Goal: Task Accomplishment & Management: Use online tool/utility

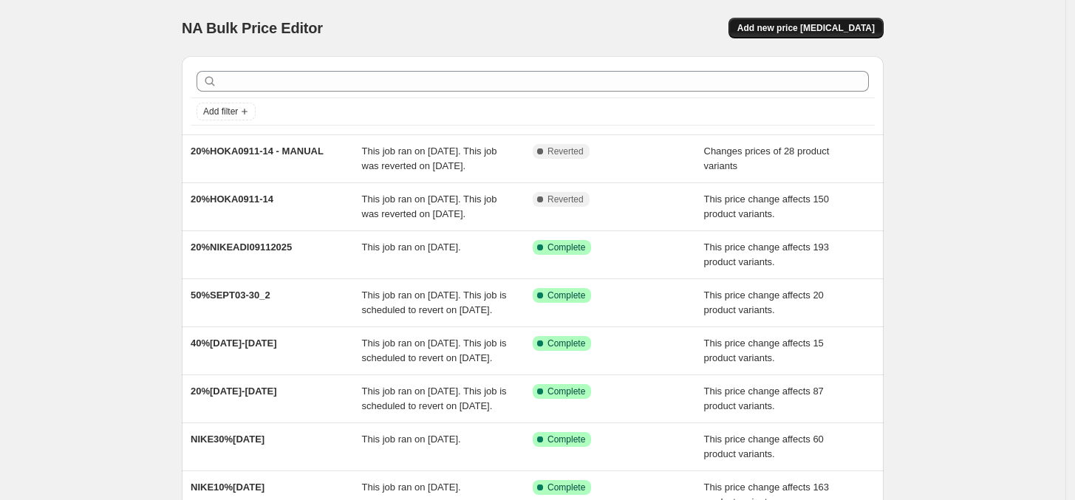
click at [835, 32] on span "Add new price [MEDICAL_DATA]" at bounding box center [805, 28] width 137 height 12
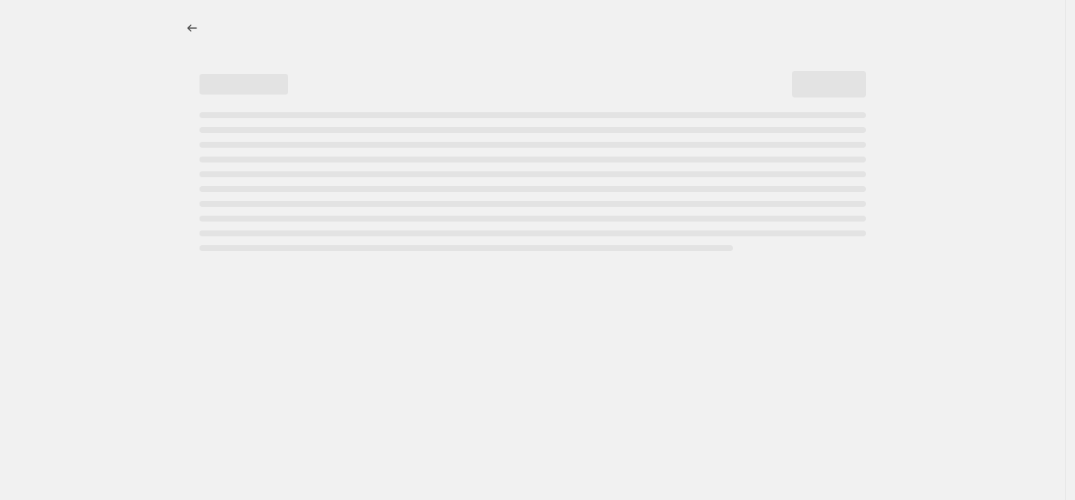
select select "percentage"
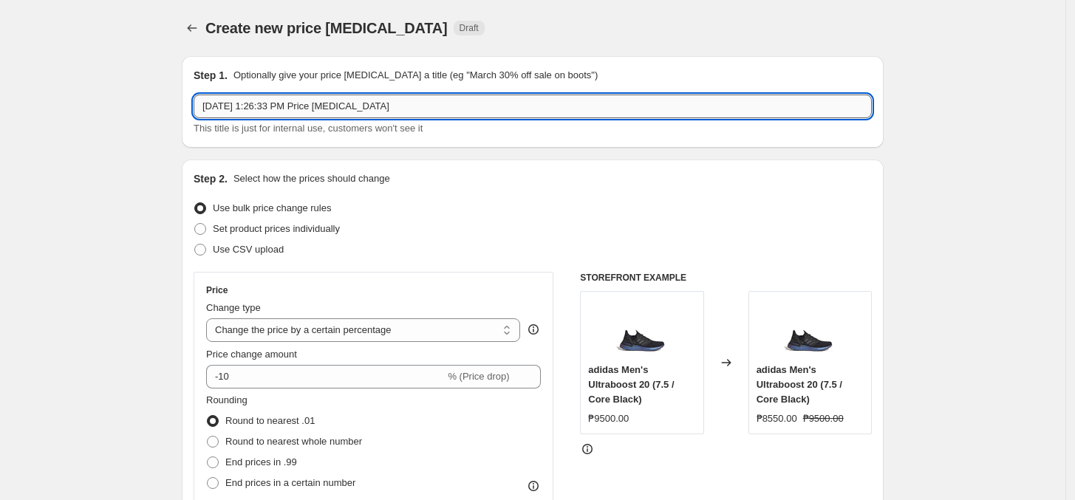
click at [374, 106] on input "Sep 15, 2025, 1:26:33 PM Price change job" at bounding box center [533, 107] width 678 height 24
paste input "40%SAUCONYMDSEPT162025"
type input "40%SAUCONYMDSEPT162025"
click at [320, 329] on select "Change the price to a certain amount Change the price by a certain amount Chang…" at bounding box center [363, 330] width 314 height 24
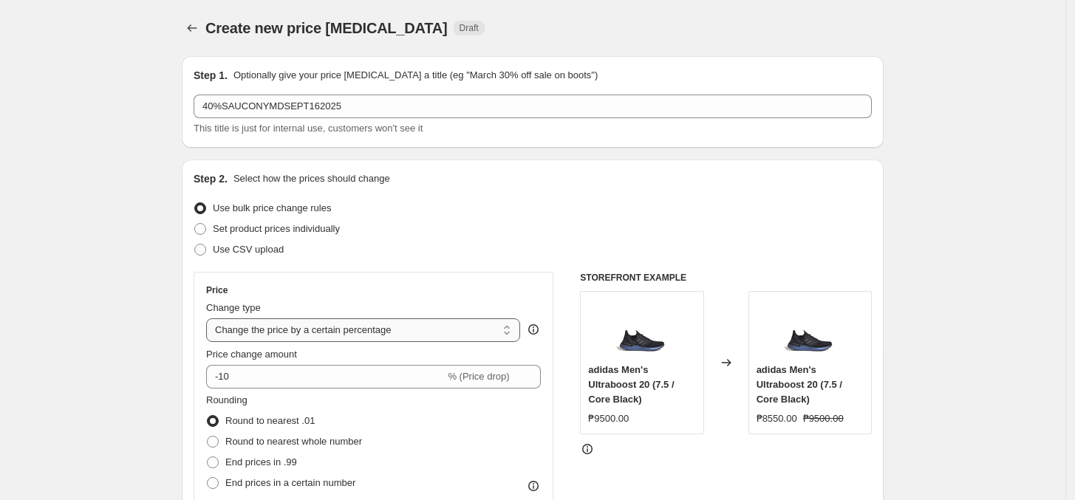
select select "pcap"
click at [211, 318] on select "Change the price to a certain amount Change the price by a certain amount Chang…" at bounding box center [363, 330] width 314 height 24
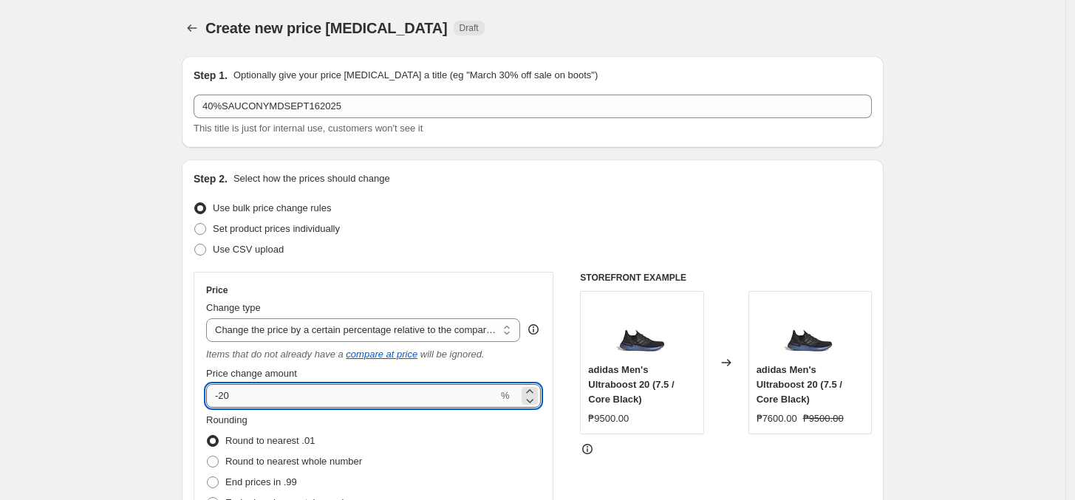
click at [326, 399] on input "-20" at bounding box center [352, 396] width 292 height 24
type input "-2"
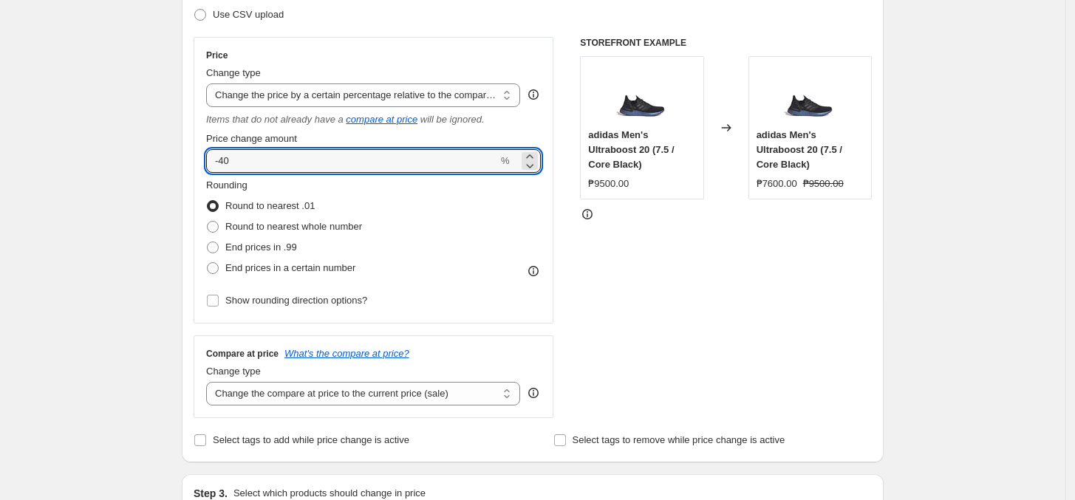
scroll to position [369, 0]
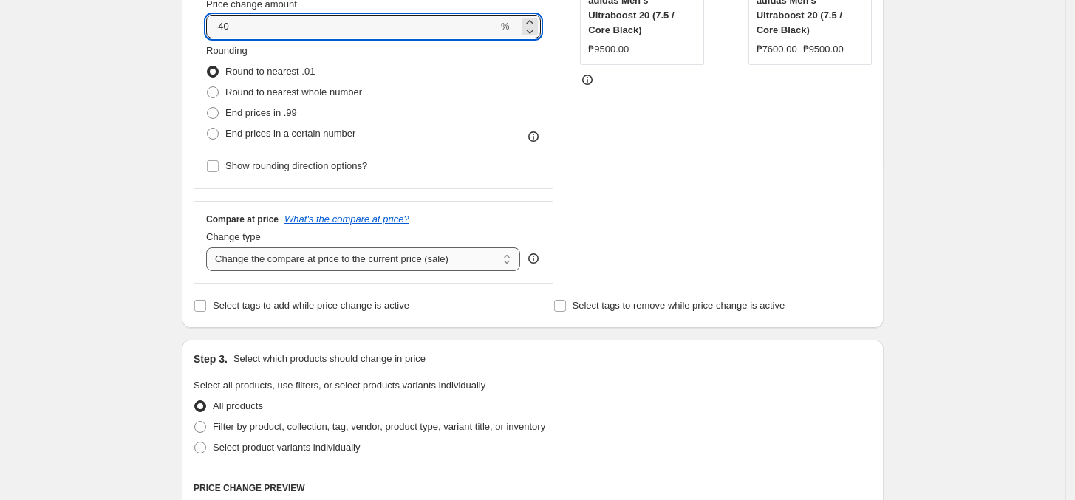
type input "-40"
click at [268, 267] on select "Change the compare at price to the current price (sale) Change the compare at p…" at bounding box center [363, 259] width 314 height 24
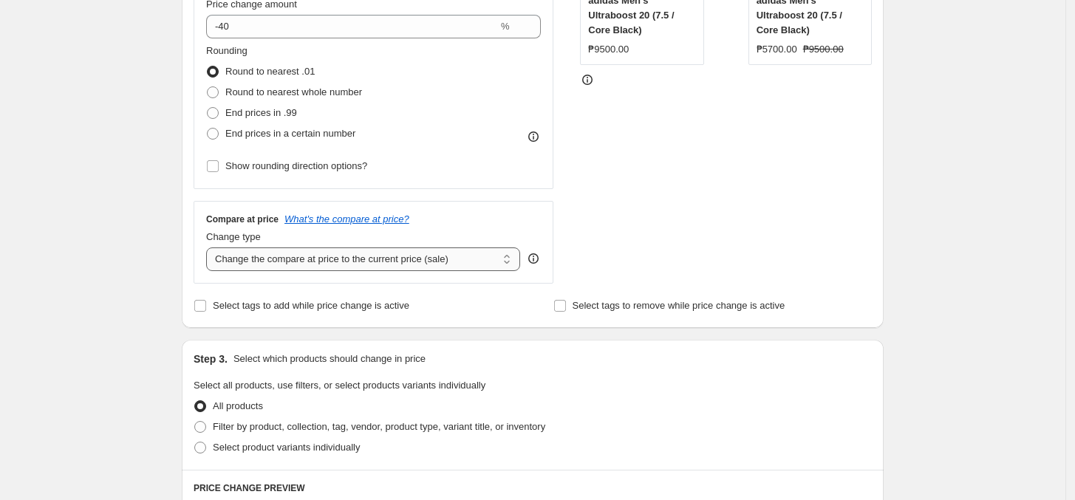
select select "no_change"
click at [211, 248] on select "Change the compare at price to the current price (sale) Change the compare at p…" at bounding box center [363, 259] width 314 height 24
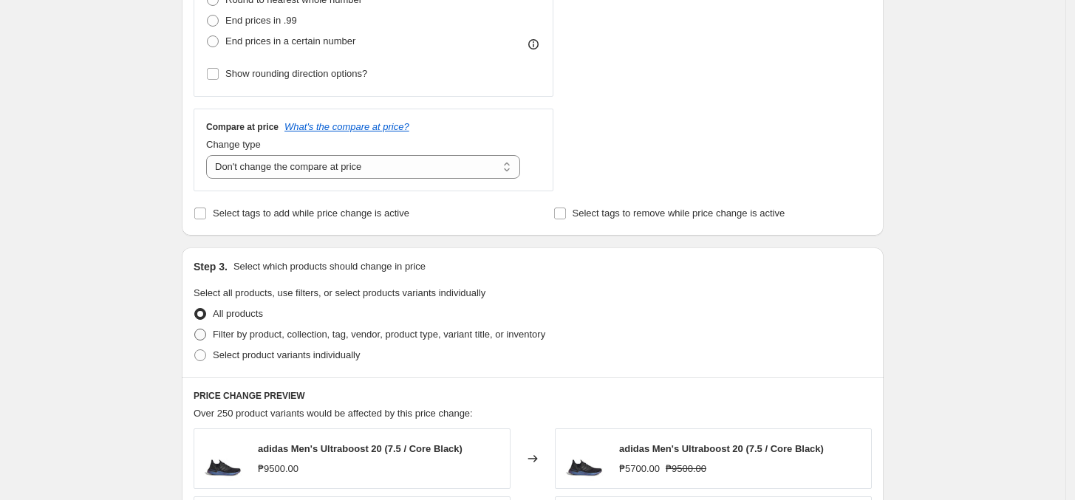
click at [327, 342] on label "Filter by product, collection, tag, vendor, product type, variant title, or inv…" at bounding box center [370, 334] width 352 height 21
click at [195, 329] on input "Filter by product, collection, tag, vendor, product type, variant title, or inv…" at bounding box center [194, 329] width 1 height 1
radio input "true"
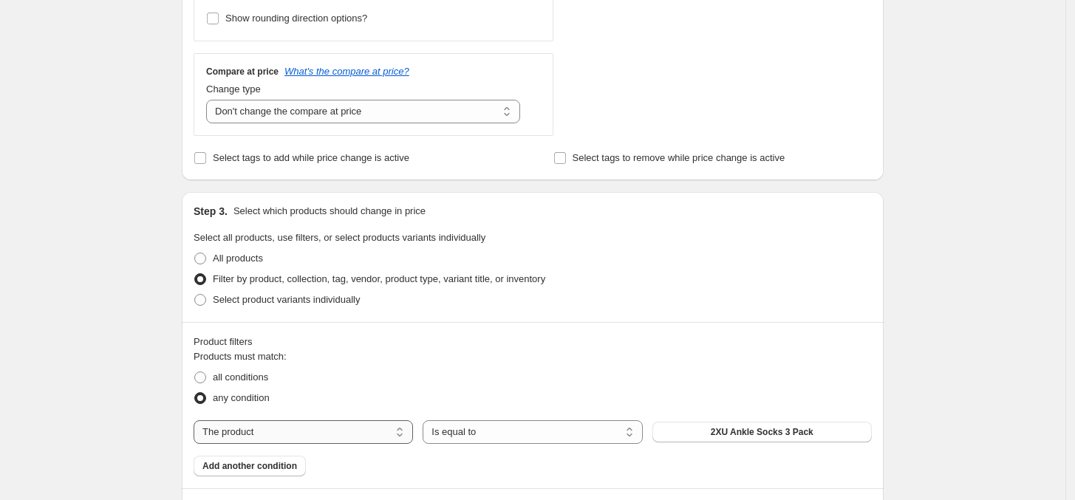
scroll to position [646, 0]
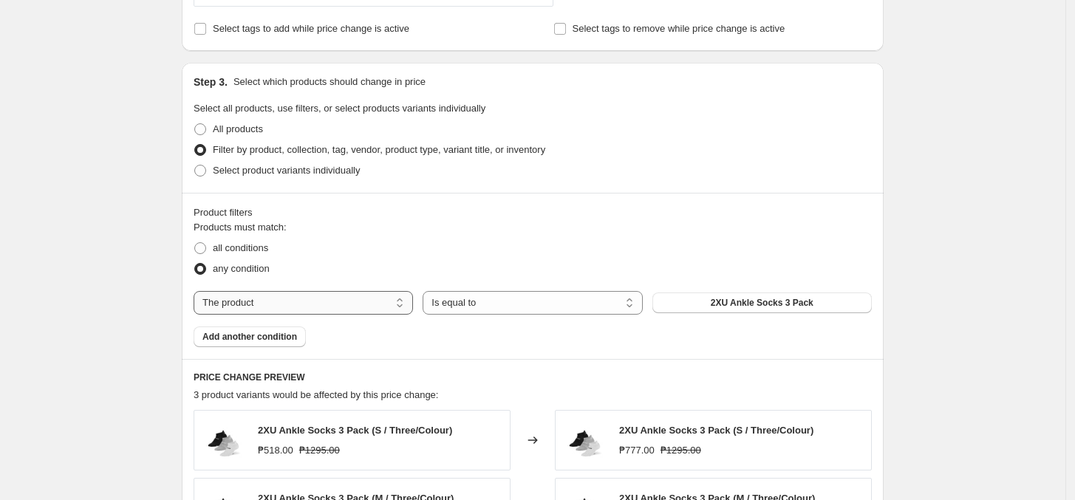
click at [274, 311] on select "The product The product's collection The product's tag The product's vendor The…" at bounding box center [303, 303] width 219 height 24
select select "tag"
click at [747, 309] on span "0.6 liter adidas bottle with straw" at bounding box center [762, 303] width 134 height 12
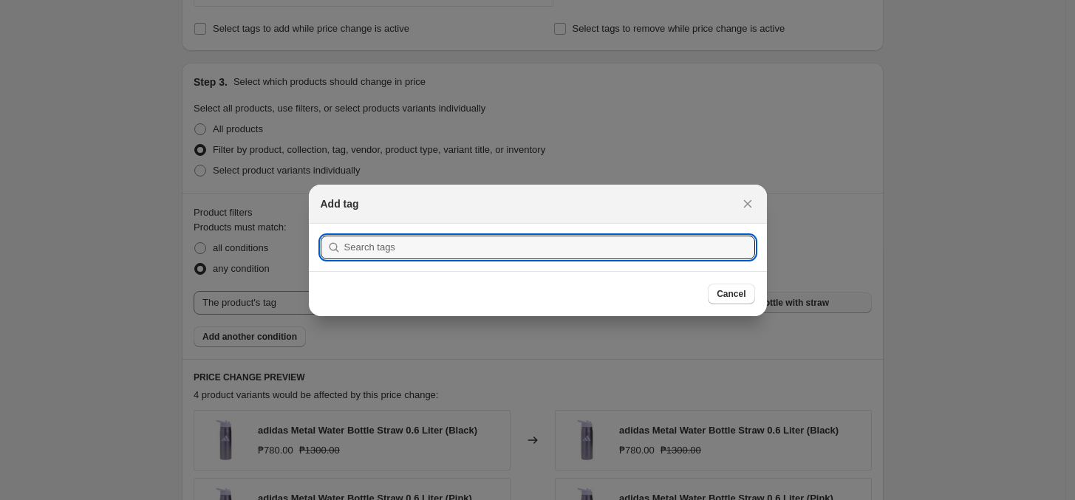
scroll to position [0, 0]
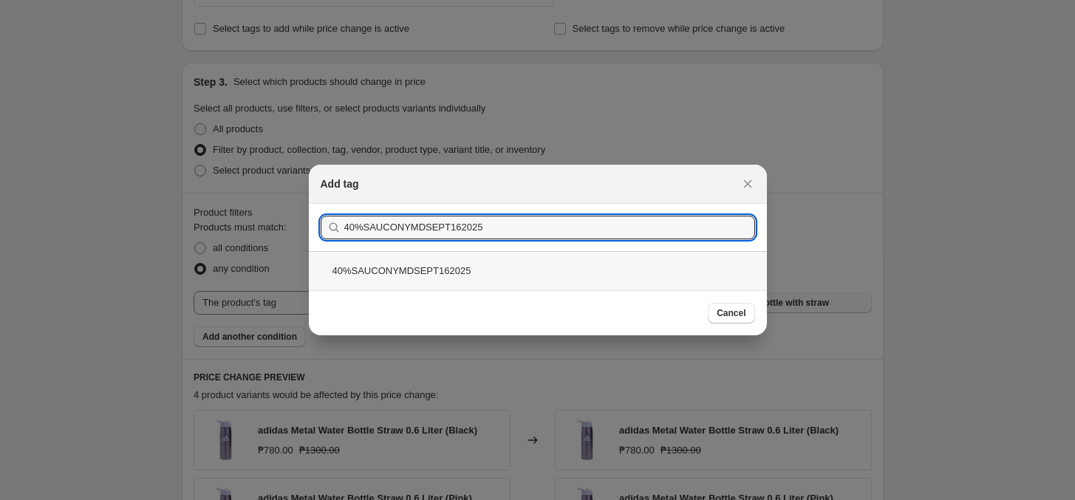
type input "40%SAUCONYMDSEPT162025"
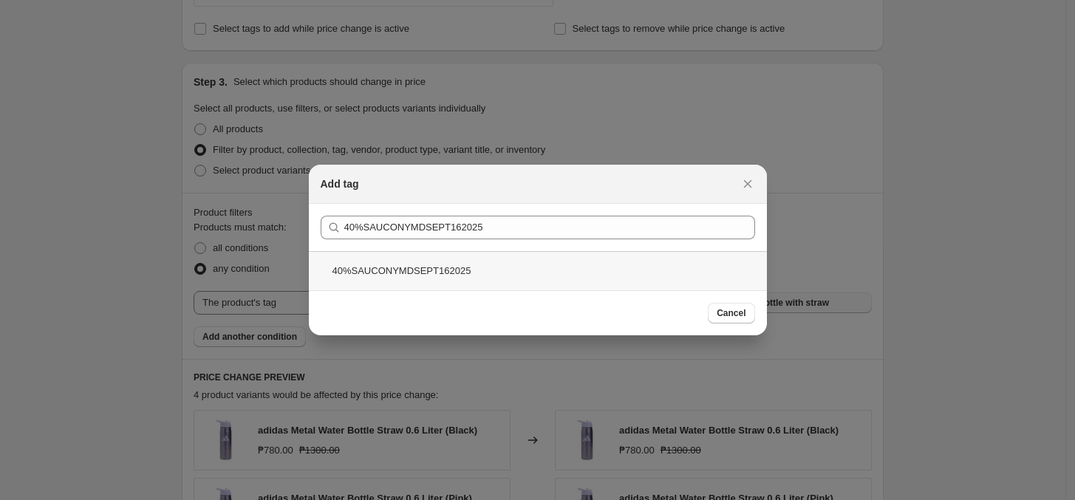
click at [433, 263] on div "40%SAUCONYMDSEPT162025" at bounding box center [538, 270] width 458 height 39
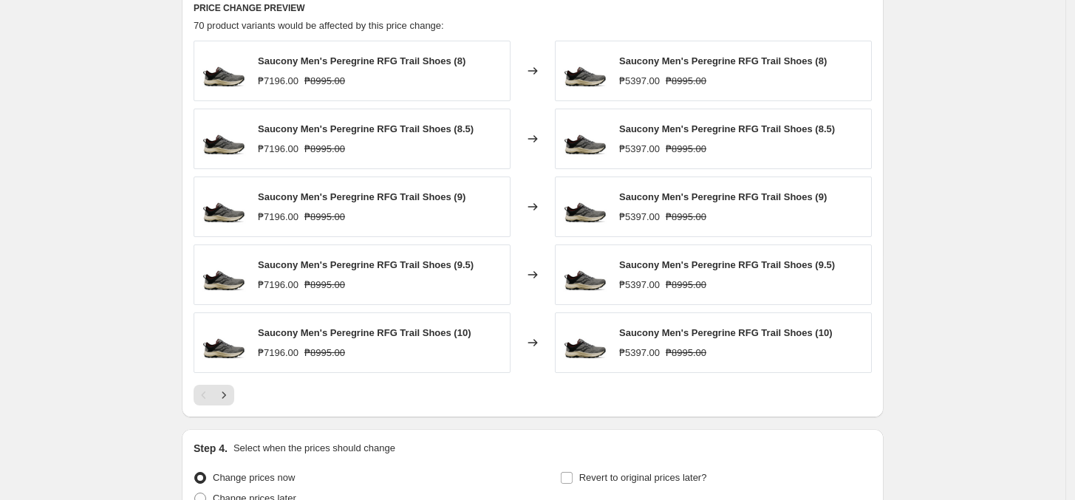
scroll to position [1165, 0]
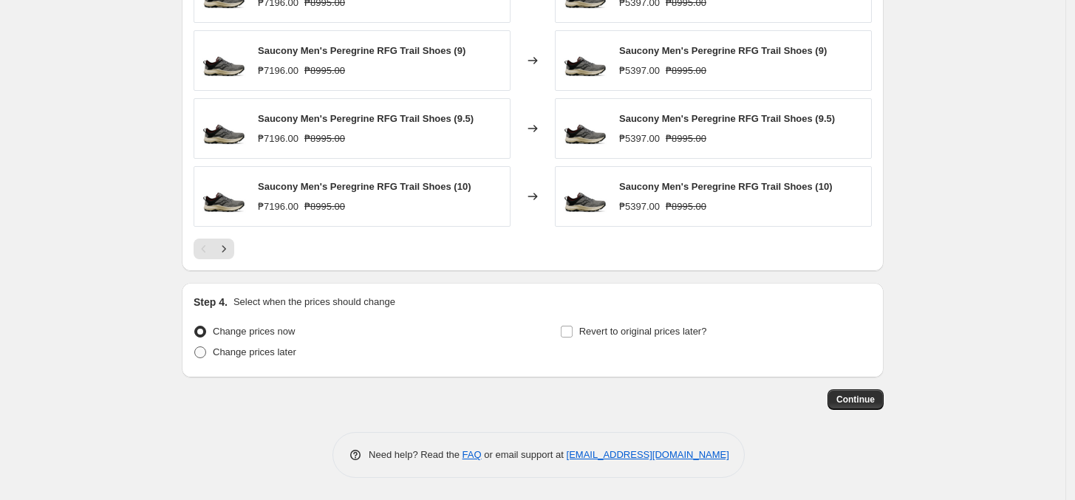
click at [281, 349] on span "Change prices later" at bounding box center [254, 351] width 83 height 11
click at [195, 347] on input "Change prices later" at bounding box center [194, 346] width 1 height 1
radio input "true"
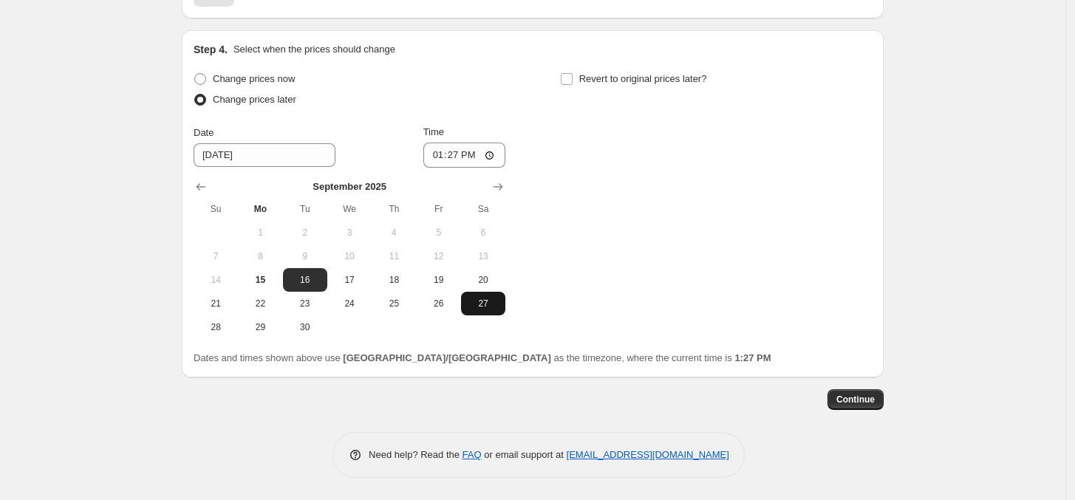
scroll to position [1418, 0]
click at [307, 276] on span "16" at bounding box center [305, 280] width 32 height 12
click at [442, 157] on input "13:27" at bounding box center [464, 155] width 83 height 25
click at [470, 165] on input "12:00" at bounding box center [464, 155] width 83 height 25
click at [469, 159] on input "12:00" at bounding box center [464, 155] width 83 height 25
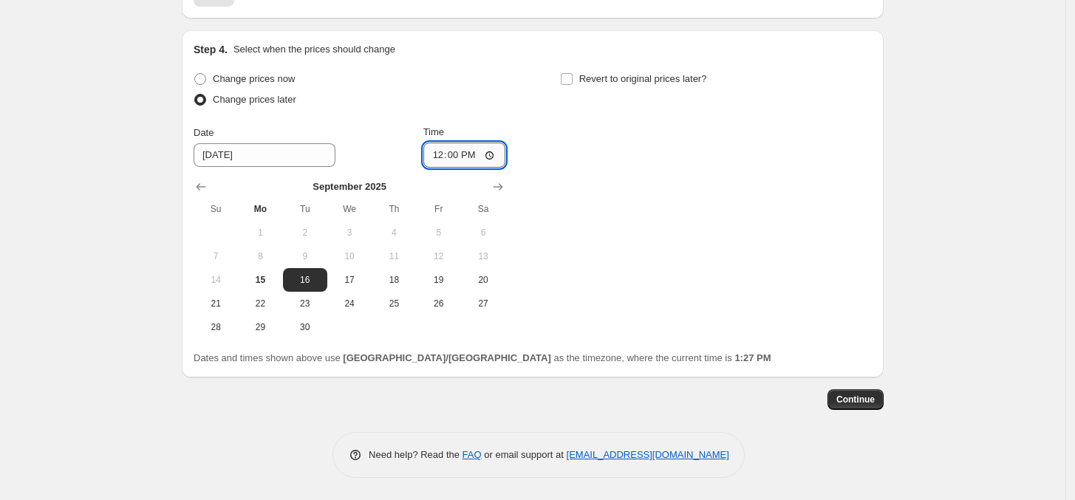
type input "00:00"
click at [630, 183] on div "Change prices now Change prices later Date 9/16/2025 Time 00:00 September 2025 …" at bounding box center [533, 204] width 678 height 270
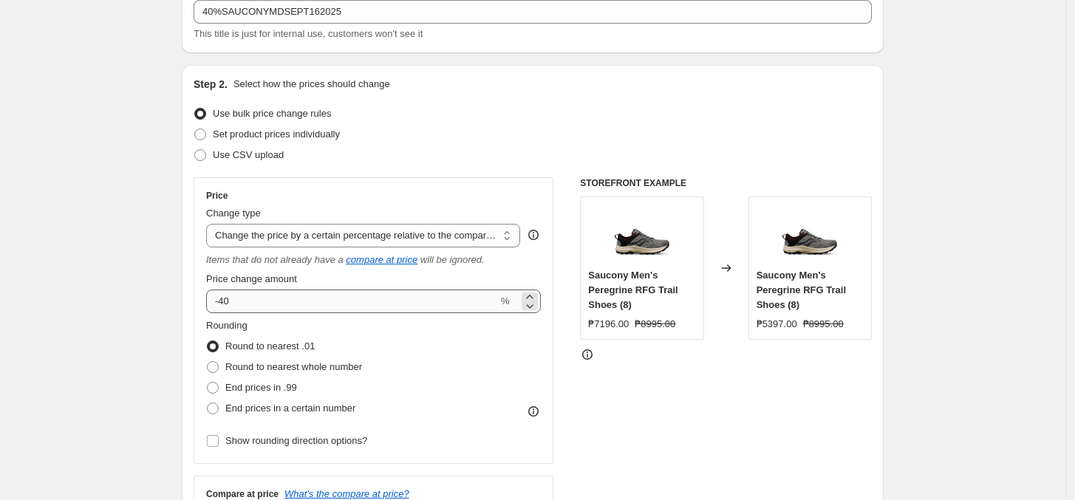
scroll to position [0, 0]
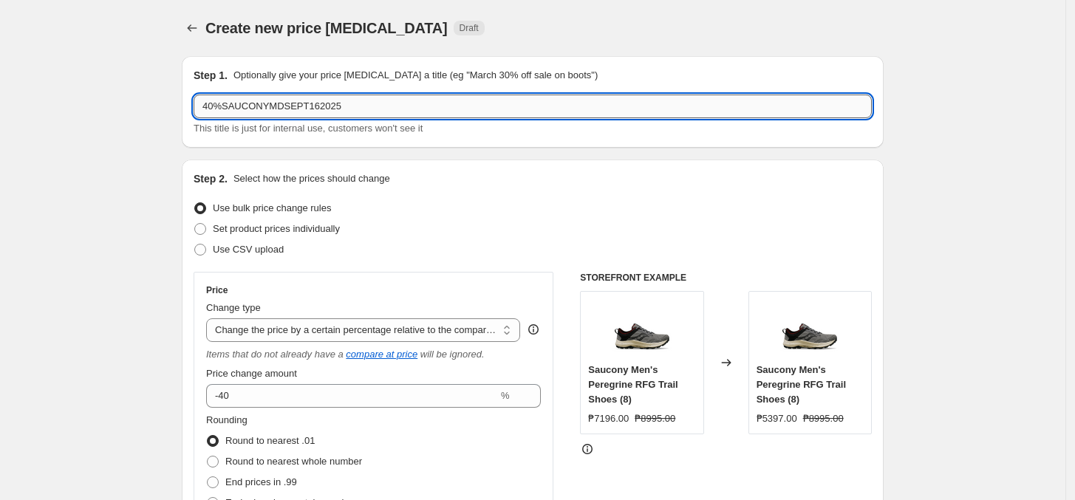
drag, startPoint x: 293, startPoint y: 109, endPoint x: 364, endPoint y: 114, distance: 71.1
click at [364, 111] on input "40%SAUCONYMDSEPT162025" at bounding box center [533, 107] width 678 height 24
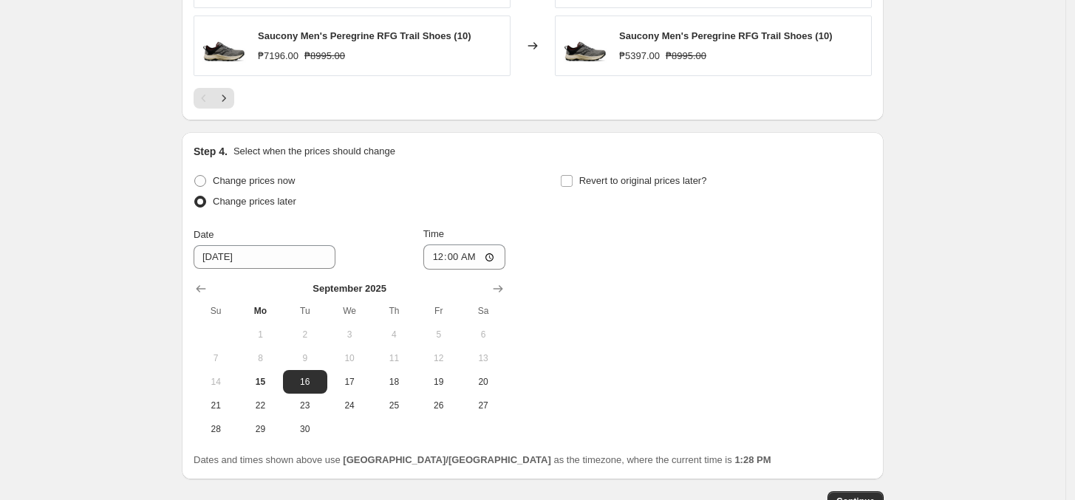
scroll to position [1418, 0]
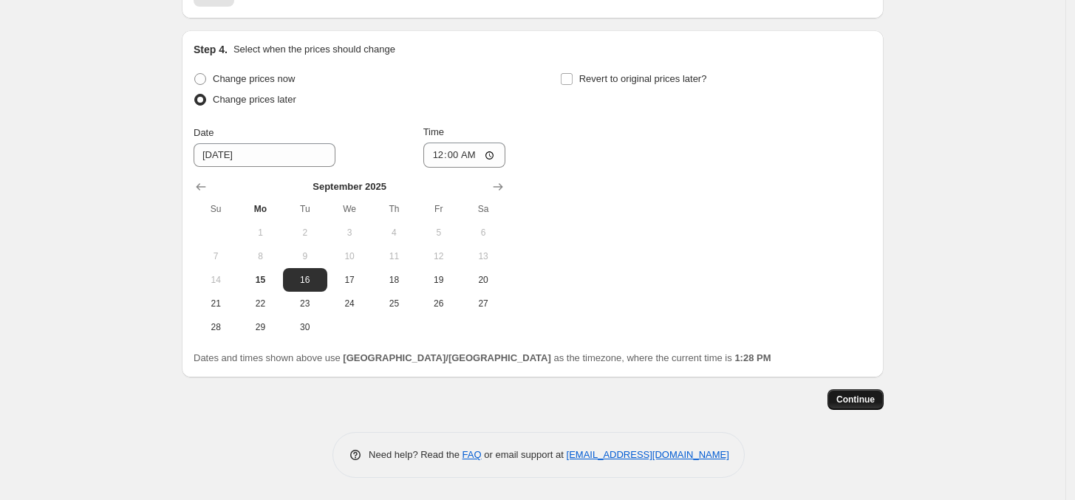
click at [844, 391] on button "Continue" at bounding box center [855, 399] width 56 height 21
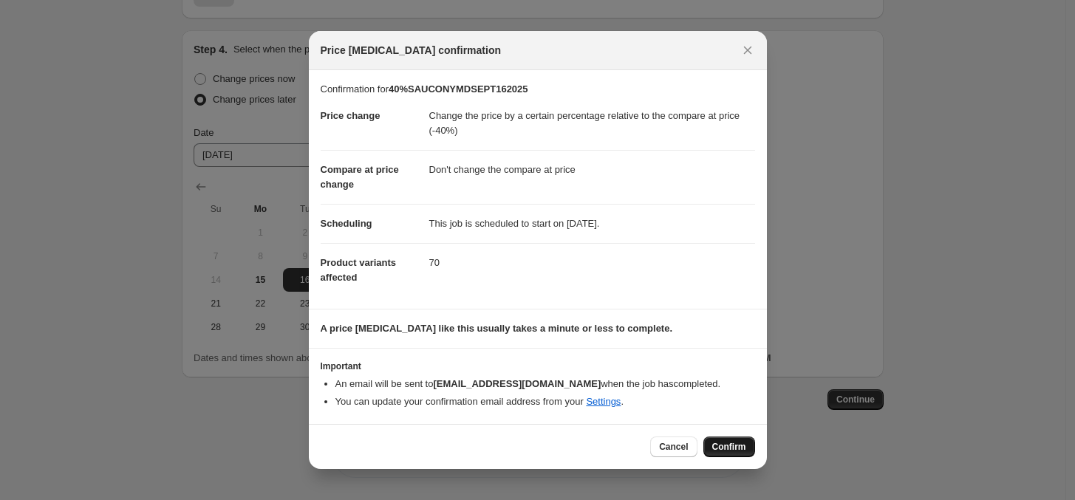
click at [740, 442] on button "Confirm" at bounding box center [729, 447] width 52 height 21
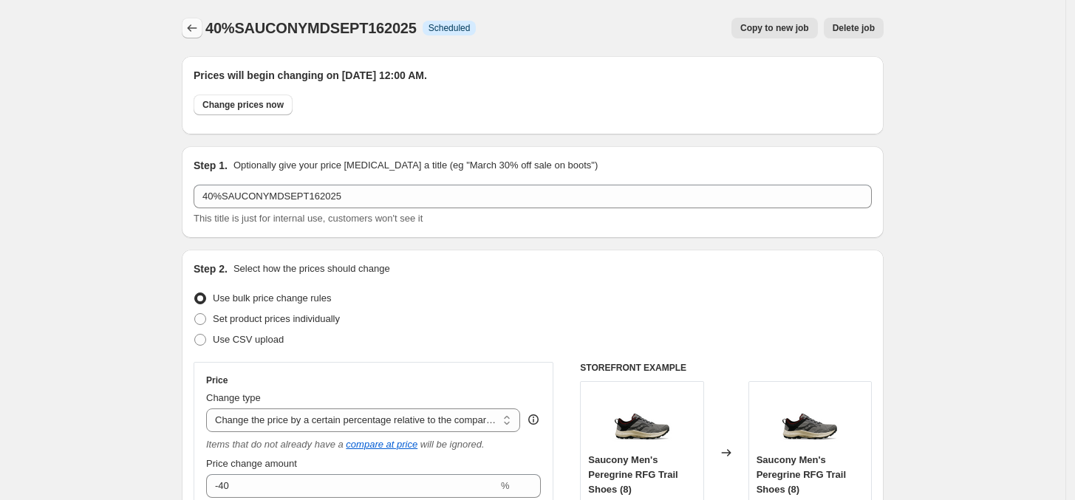
click at [189, 30] on icon "Price change jobs" at bounding box center [192, 28] width 15 height 15
